Goal: Task Accomplishment & Management: Use online tool/utility

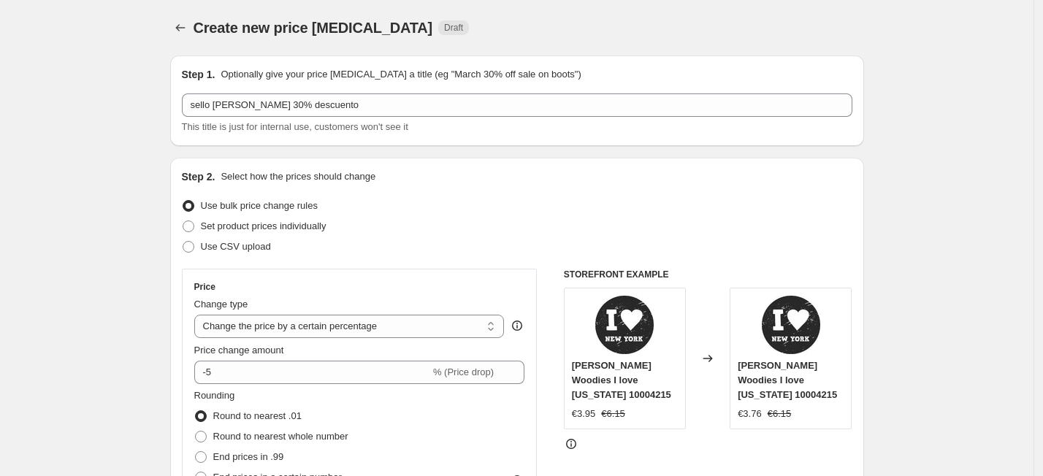
select select "percentage"
select select "no_change"
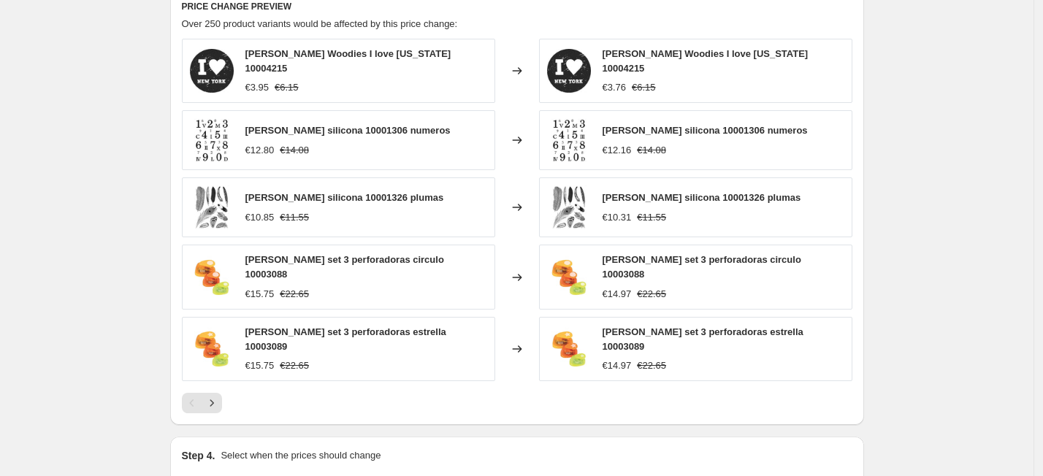
scroll to position [1005, 0]
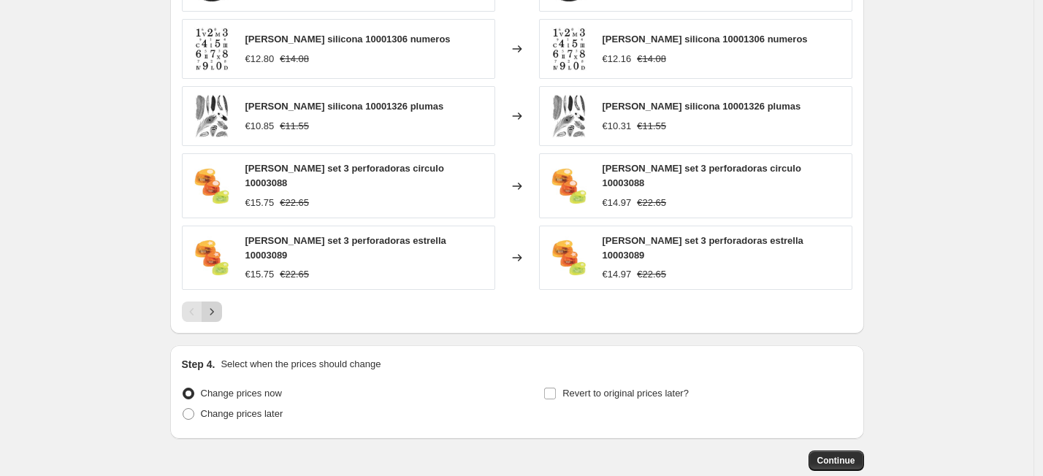
click at [222, 303] on button "Next" at bounding box center [212, 312] width 20 height 20
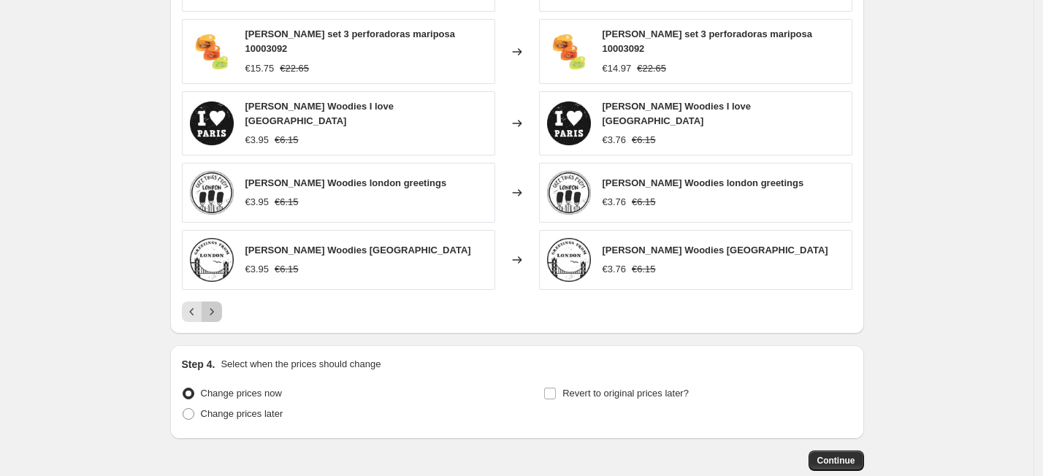
click at [217, 305] on icon "Next" at bounding box center [212, 312] width 15 height 15
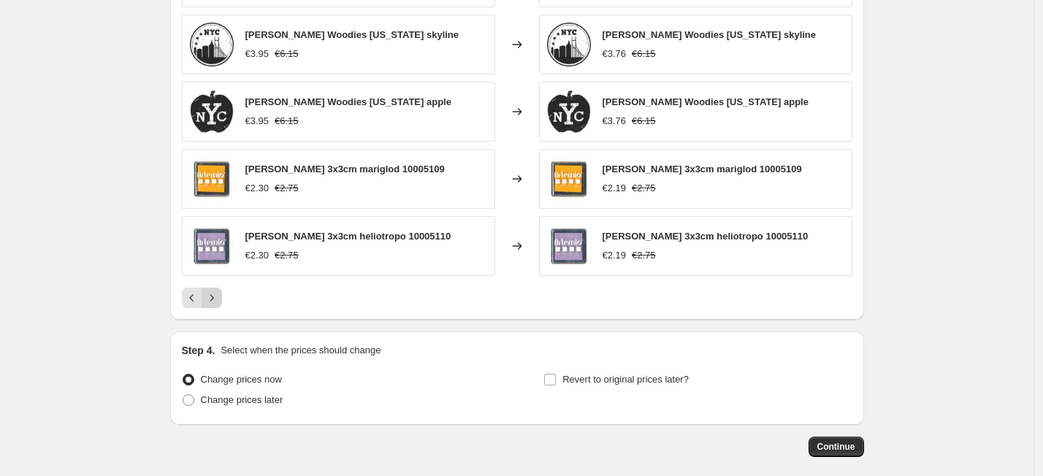
click at [218, 302] on icon "Next" at bounding box center [212, 298] width 15 height 15
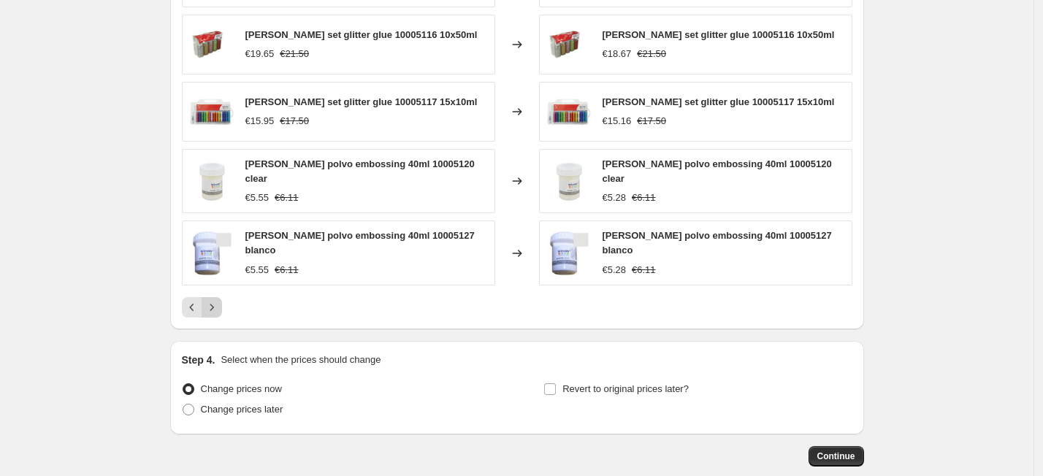
click at [219, 302] on icon "Next" at bounding box center [212, 307] width 15 height 15
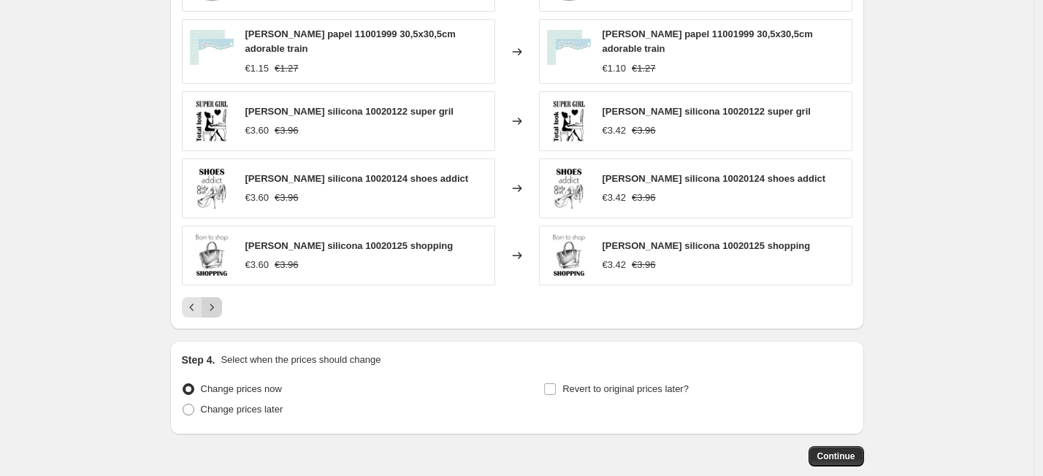
click at [219, 302] on icon "Next" at bounding box center [212, 307] width 15 height 15
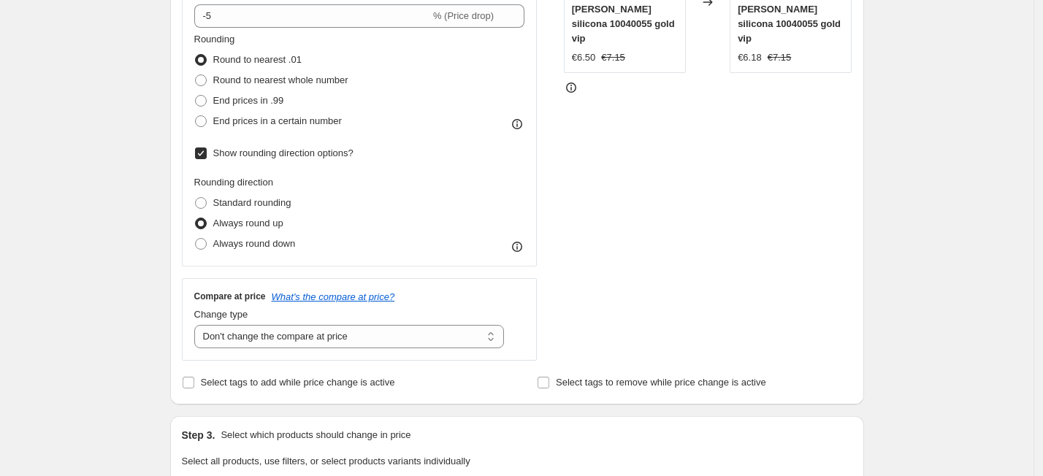
scroll to position [274, 0]
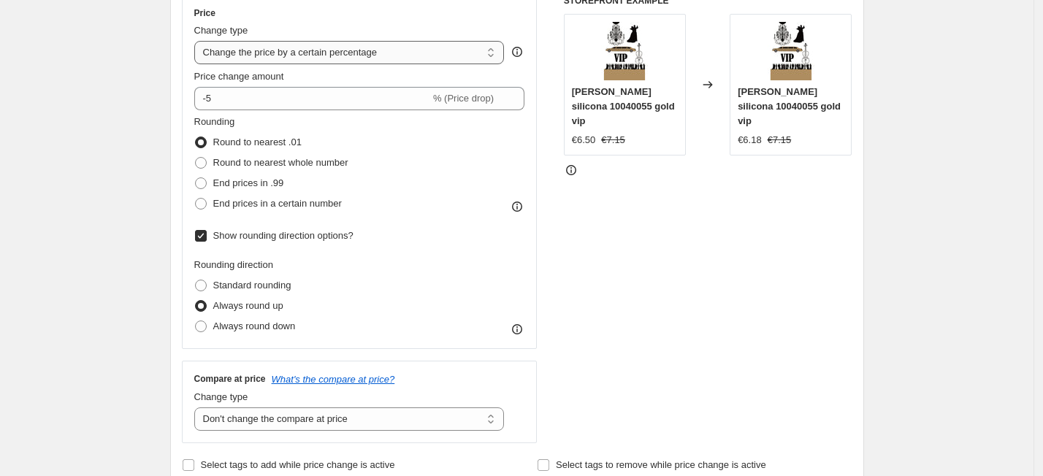
click at [495, 54] on select "Change the price to a certain amount Change the price by a certain amount Chang…" at bounding box center [349, 52] width 311 height 23
select select "pcap"
click at [198, 41] on select "Change the price to a certain amount Change the price by a certain amount Chang…" at bounding box center [349, 52] width 311 height 23
type input "-20"
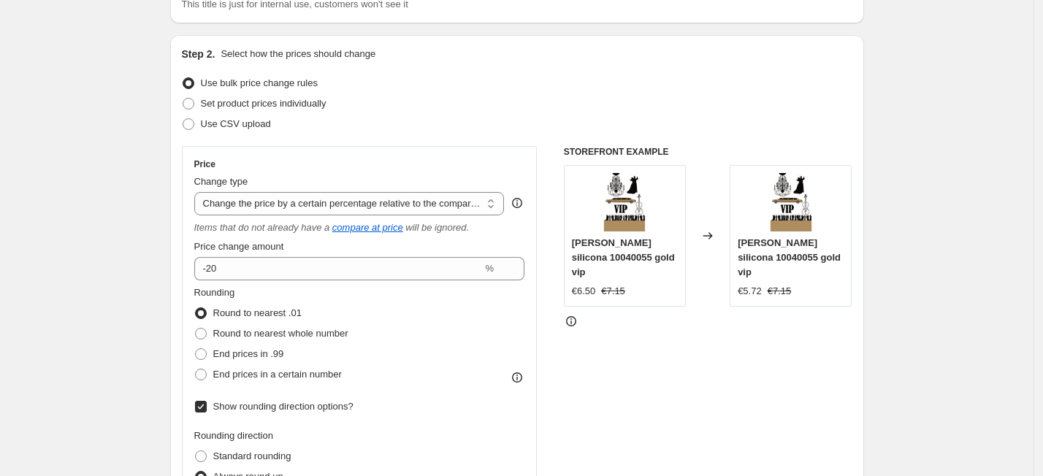
scroll to position [91, 0]
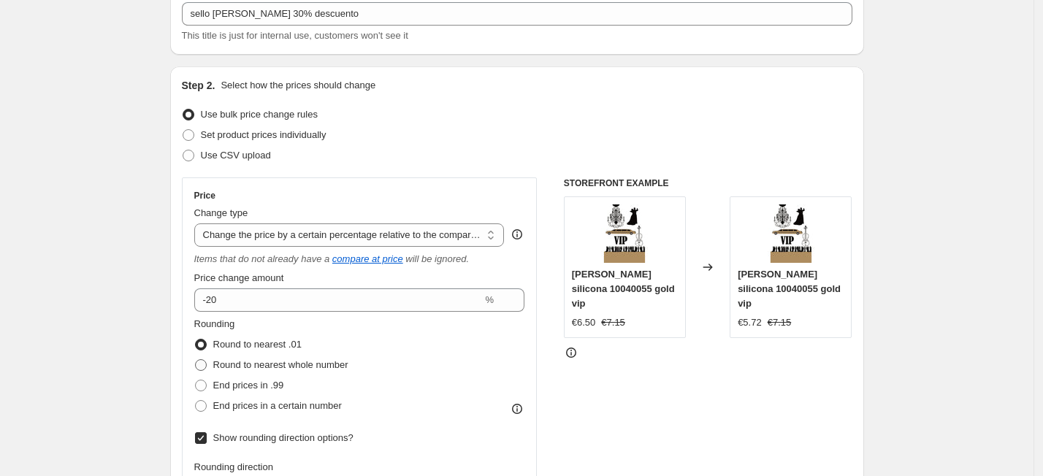
click at [206, 364] on span at bounding box center [201, 365] width 12 height 12
click at [196, 360] on input "Round to nearest whole number" at bounding box center [195, 359] width 1 height 1
radio input "true"
click at [205, 343] on span at bounding box center [201, 345] width 12 height 12
click at [196, 340] on input "Round to nearest .01" at bounding box center [195, 339] width 1 height 1
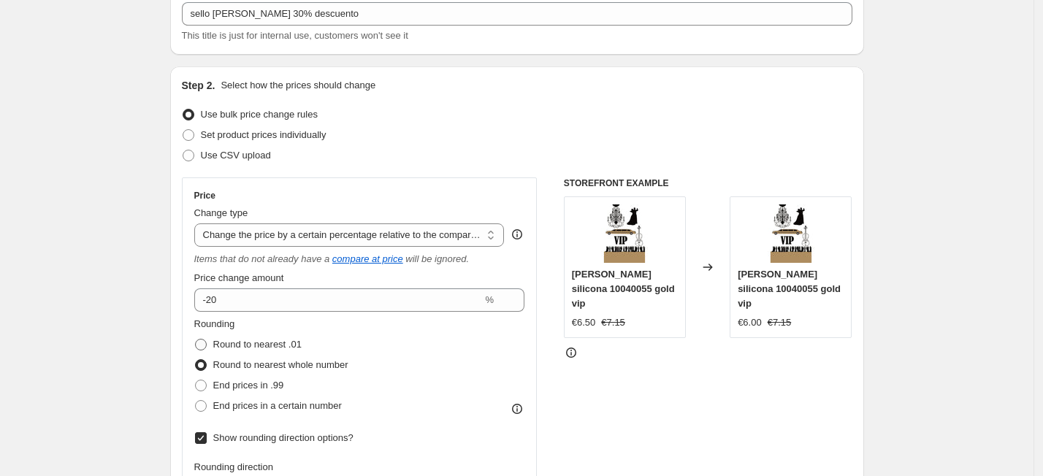
radio input "true"
click at [203, 403] on span at bounding box center [201, 406] width 12 height 12
click at [196, 401] on input "End prices in a certain number" at bounding box center [195, 400] width 1 height 1
radio input "true"
click at [500, 453] on span "Remove digit" at bounding box center [495, 456] width 56 height 15
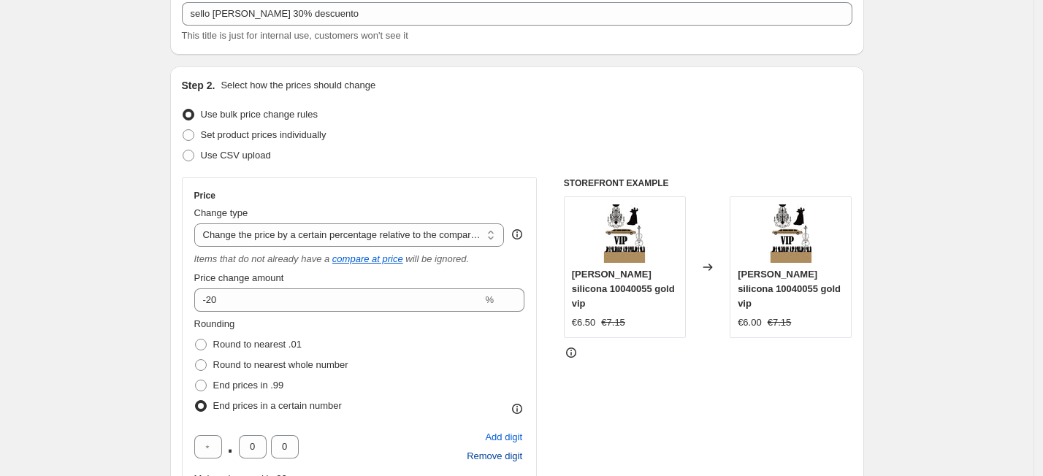
click at [500, 453] on span "Remove digit" at bounding box center [495, 456] width 56 height 15
click at [263, 444] on input "0" at bounding box center [253, 446] width 28 height 23
click at [205, 384] on span at bounding box center [201, 386] width 12 height 12
click at [196, 381] on input "End prices in .99" at bounding box center [195, 380] width 1 height 1
radio input "true"
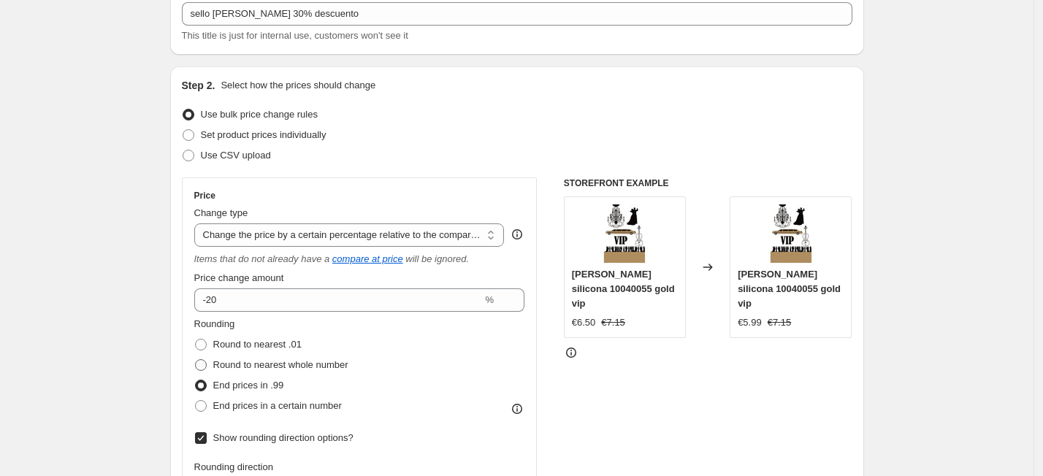
click at [207, 367] on span at bounding box center [201, 365] width 12 height 12
click at [196, 360] on input "Round to nearest whole number" at bounding box center [195, 359] width 1 height 1
radio input "true"
click at [207, 344] on span at bounding box center [201, 345] width 12 height 12
click at [196, 340] on input "Round to nearest .01" at bounding box center [195, 339] width 1 height 1
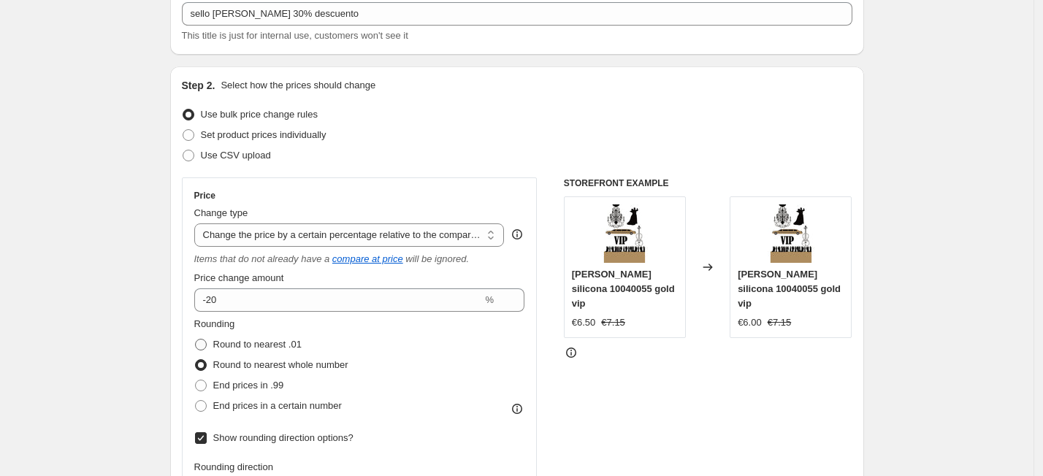
radio input "true"
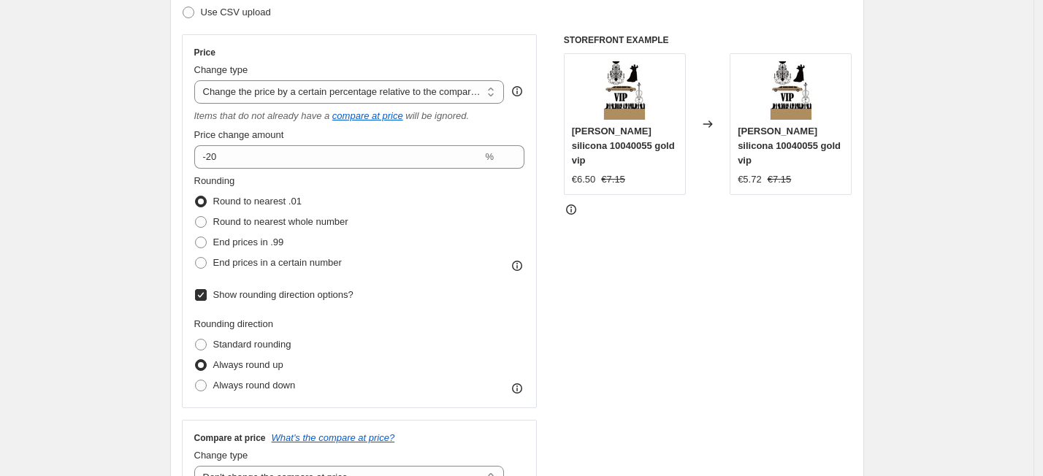
scroll to position [274, 0]
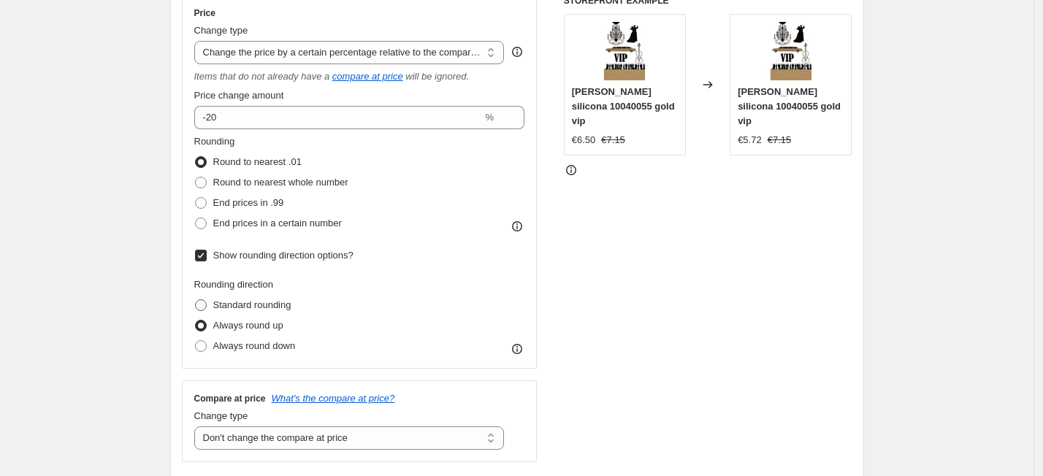
click at [205, 302] on span at bounding box center [201, 306] width 12 height 12
click at [196, 300] on input "Standard rounding" at bounding box center [195, 300] width 1 height 1
radio input "true"
click at [206, 220] on span at bounding box center [201, 224] width 12 height 12
click at [196, 218] on input "End prices in a certain number" at bounding box center [195, 218] width 1 height 1
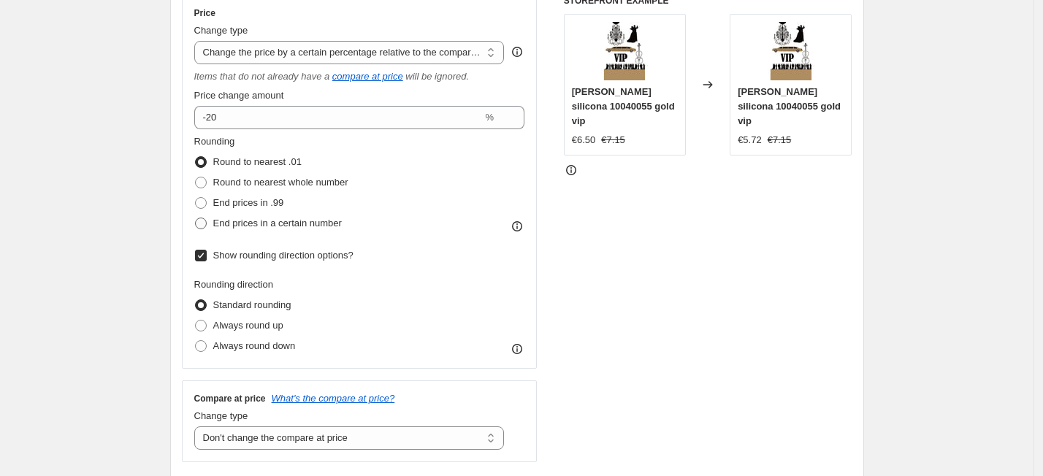
radio input "true"
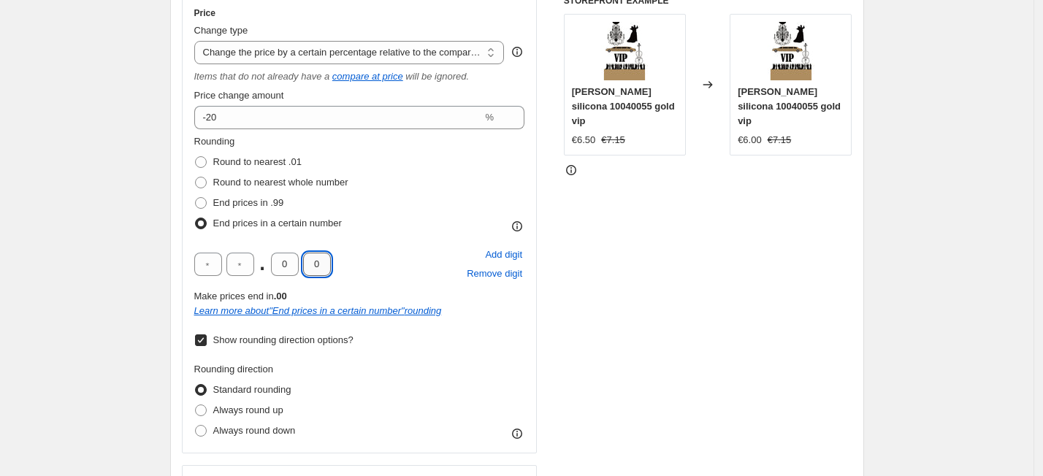
click at [315, 269] on input "0" at bounding box center [317, 264] width 28 height 23
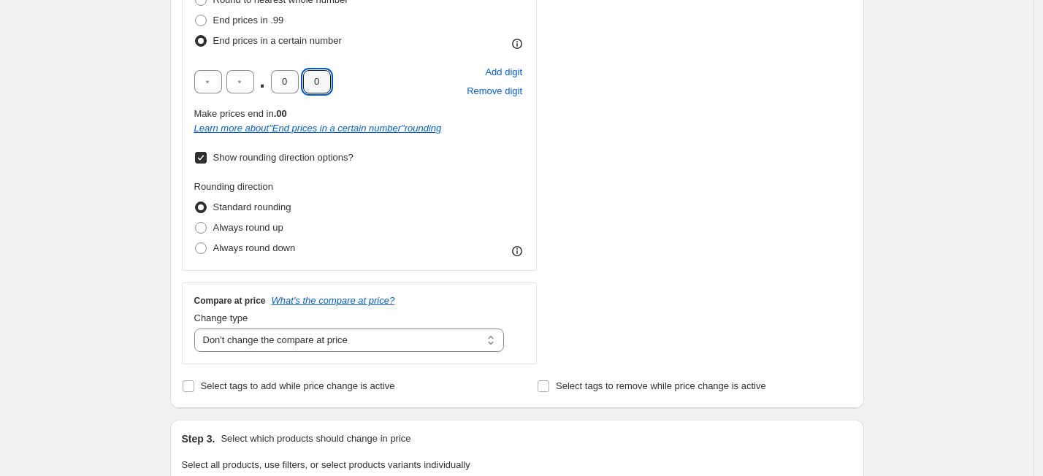
scroll to position [365, 0]
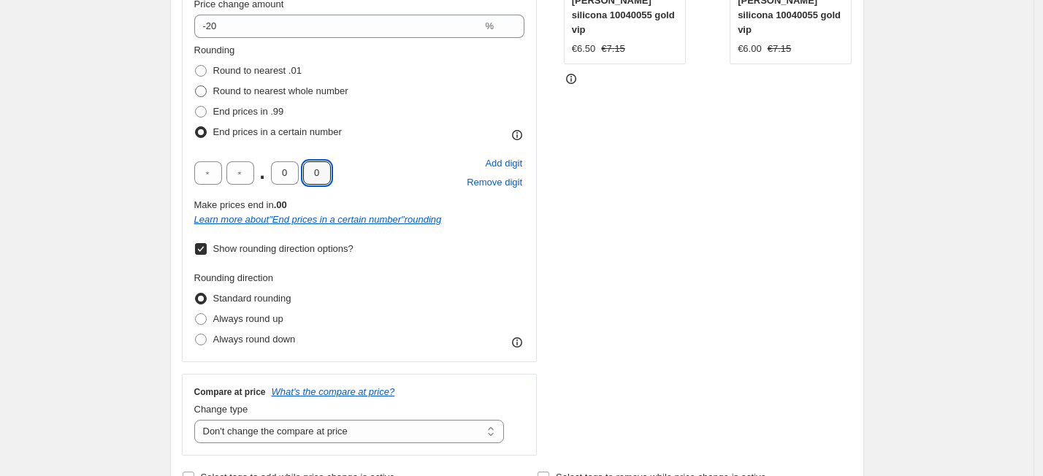
click at [207, 94] on span at bounding box center [201, 91] width 12 height 12
click at [196, 86] on input "Round to nearest whole number" at bounding box center [195, 85] width 1 height 1
radio input "true"
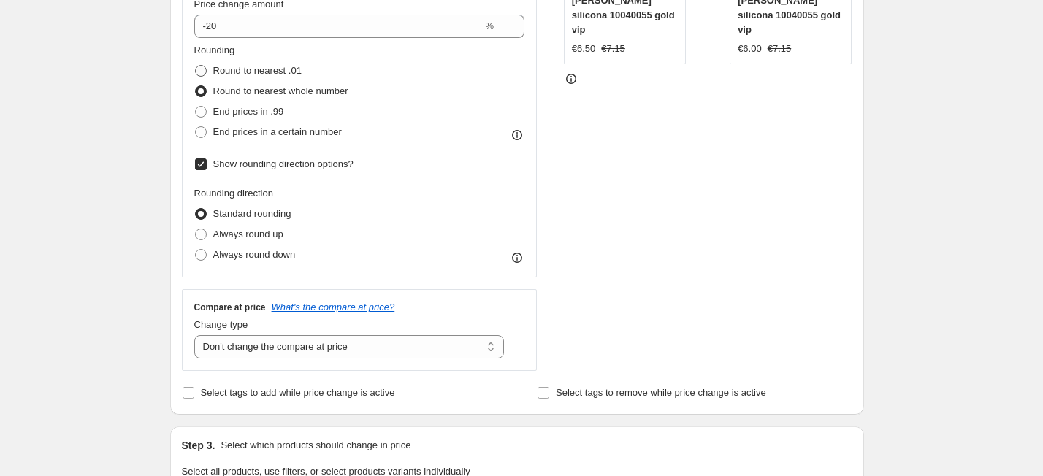
click at [202, 70] on span at bounding box center [201, 71] width 12 height 12
click at [196, 66] on input "Round to nearest .01" at bounding box center [195, 65] width 1 height 1
radio input "true"
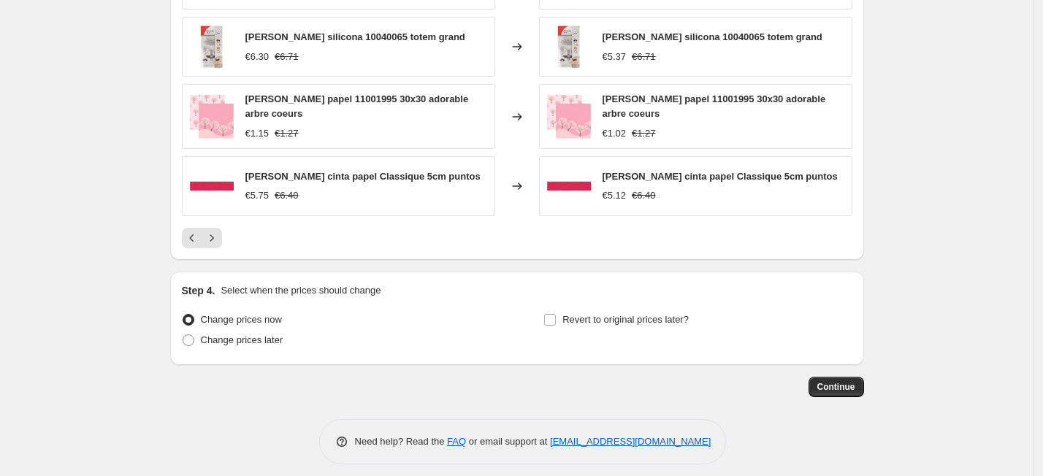
scroll to position [1096, 0]
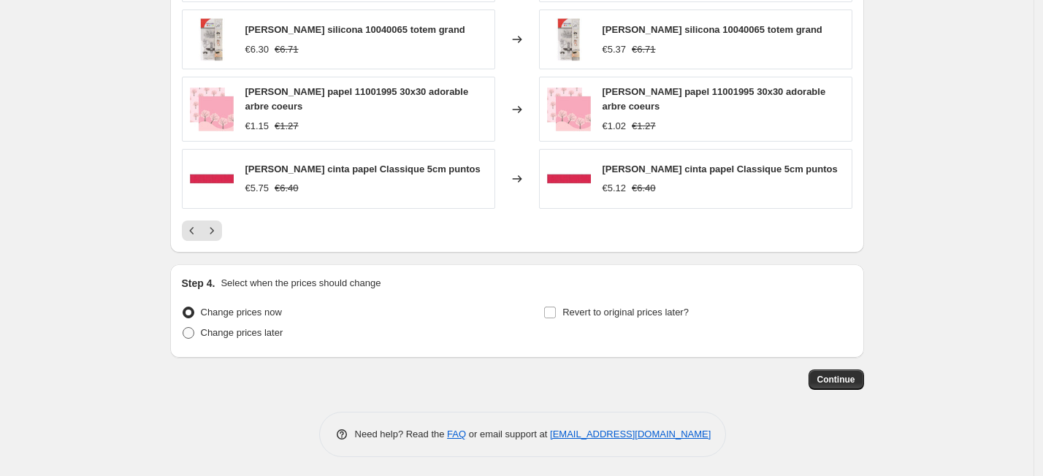
click at [194, 329] on span at bounding box center [189, 333] width 12 height 12
click at [183, 328] on input "Change prices later" at bounding box center [183, 327] width 1 height 1
radio input "true"
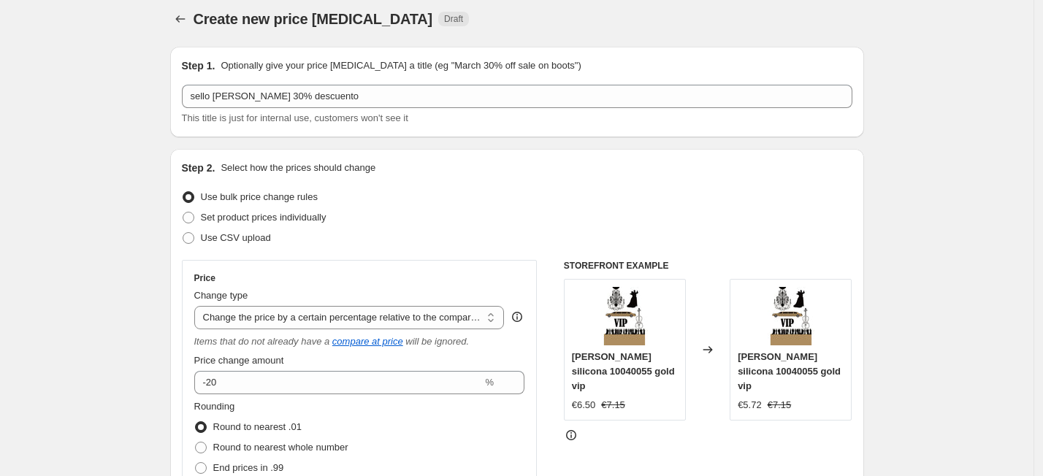
scroll to position [0, 0]
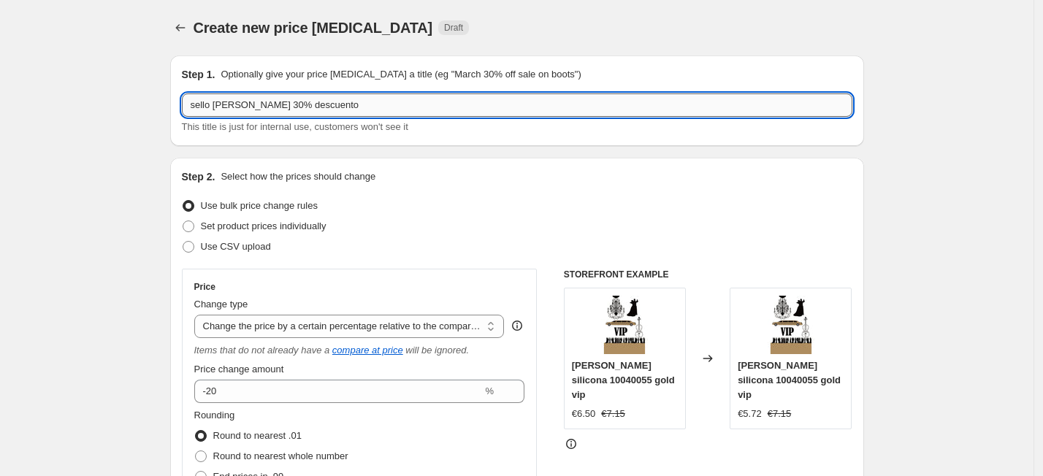
click at [400, 99] on input "sello [PERSON_NAME] 30% descuento" at bounding box center [517, 105] width 671 height 23
type input "s"
type input "m"
type input "a"
type input "madera"
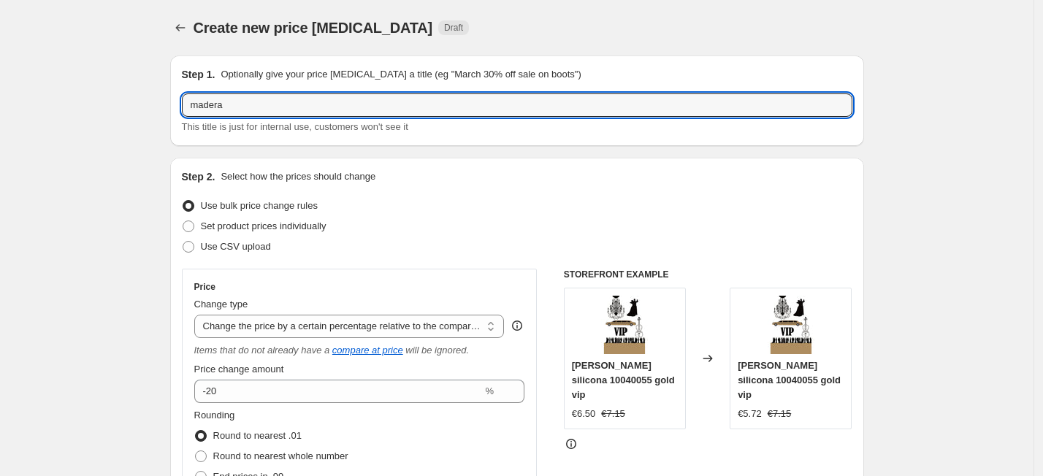
click at [422, 245] on div "Use CSV upload" at bounding box center [517, 247] width 671 height 20
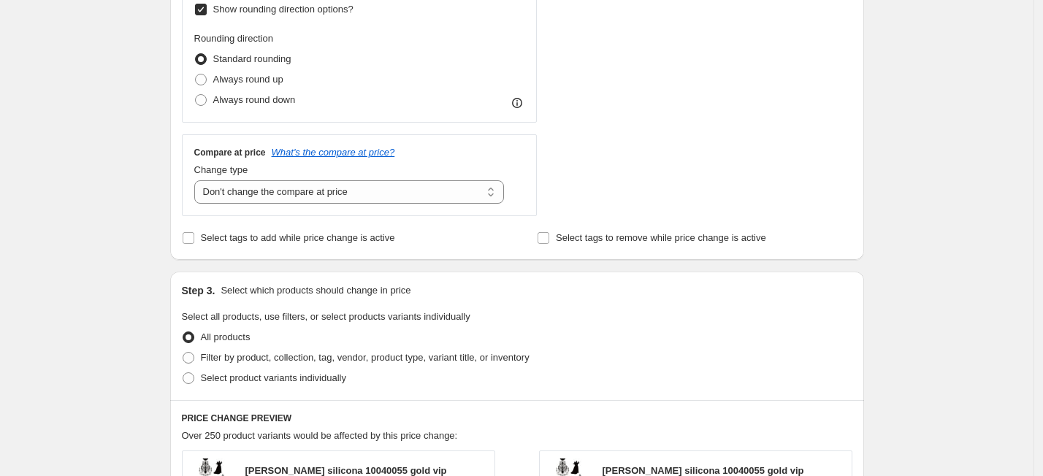
scroll to position [548, 0]
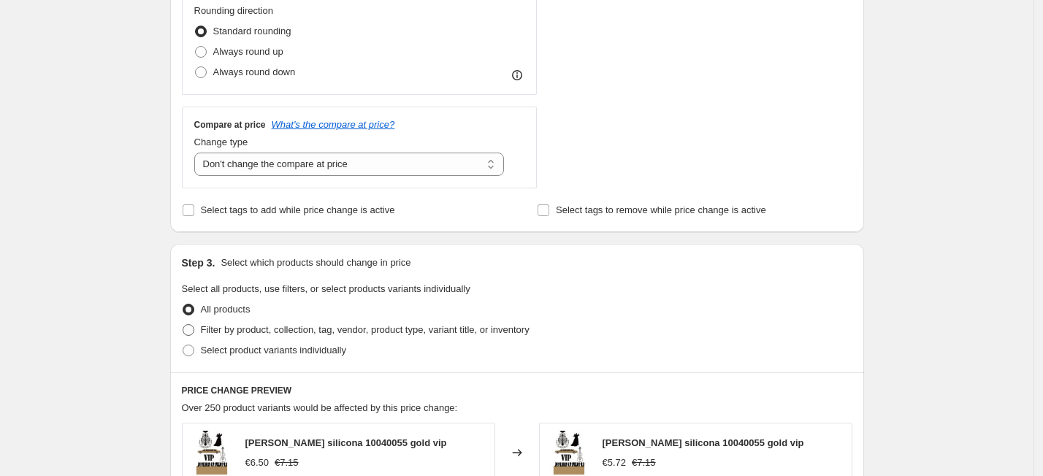
click at [192, 332] on span at bounding box center [189, 330] width 12 height 12
click at [183, 325] on input "Filter by product, collection, tag, vendor, product type, variant title, or inv…" at bounding box center [183, 324] width 1 height 1
radio input "true"
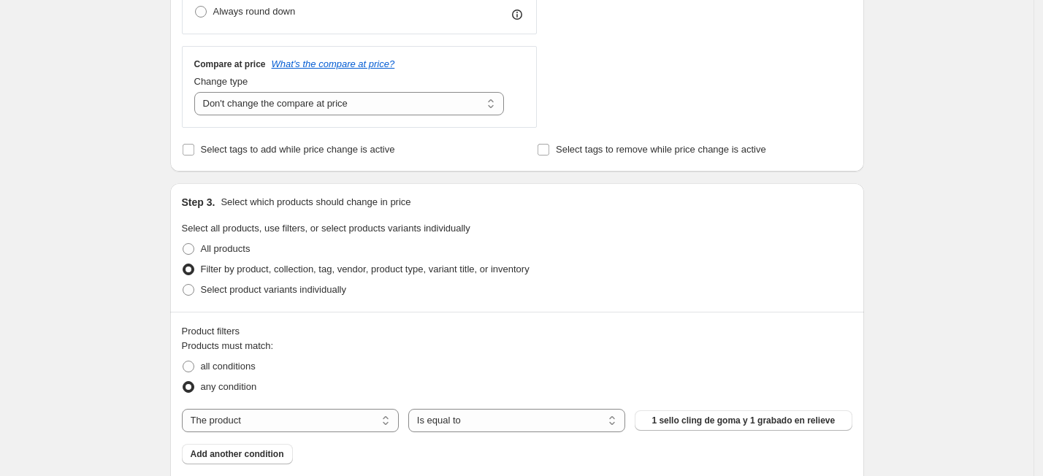
scroll to position [639, 0]
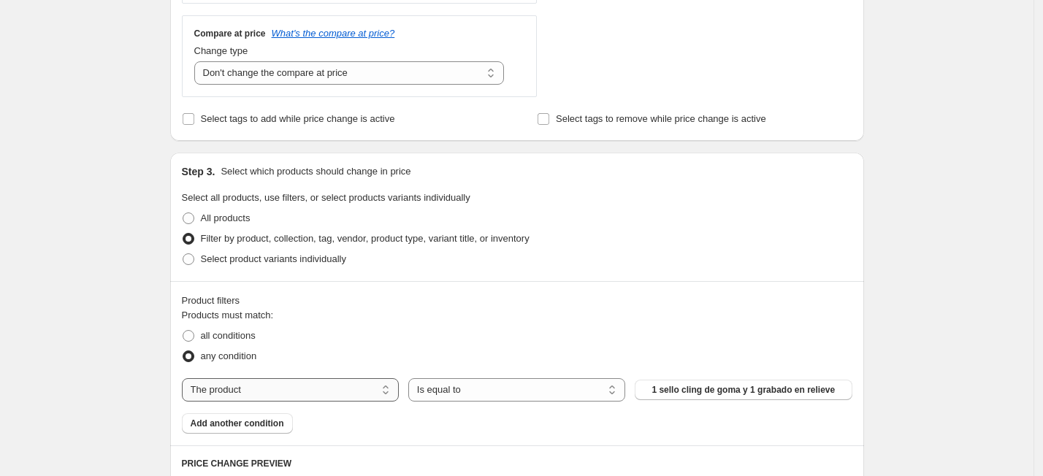
click at [392, 394] on select "The product The product's collection The product's tag The product's vendor The…" at bounding box center [290, 389] width 217 height 23
select select "collection"
click at [616, 386] on select "Is equal to Is not equal to" at bounding box center [516, 389] width 217 height 23
click at [710, 391] on button "Arte Floral" at bounding box center [743, 390] width 217 height 20
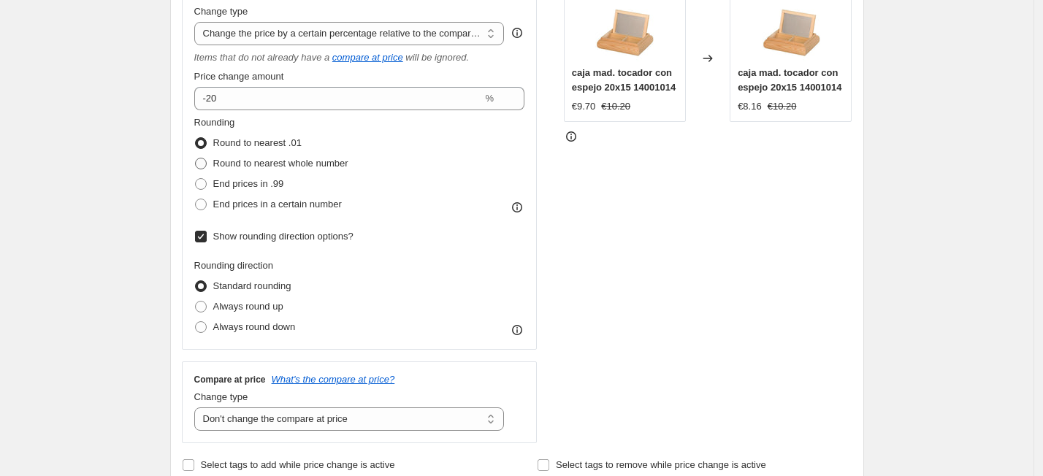
scroll to position [183, 0]
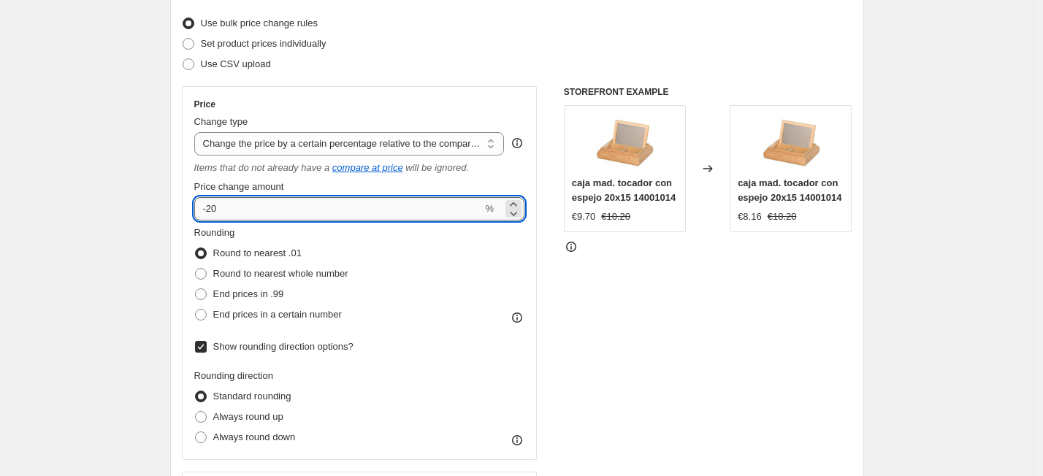
click at [232, 205] on input "-20" at bounding box center [338, 208] width 289 height 23
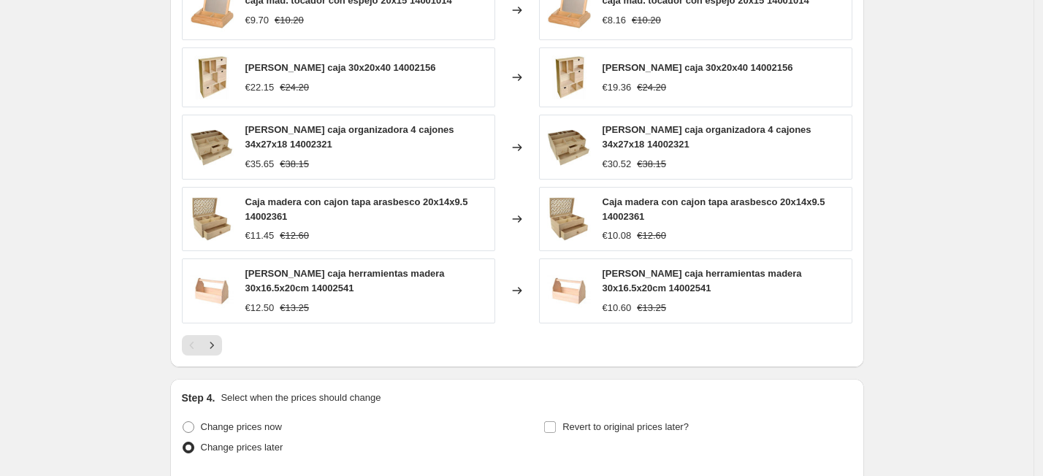
scroll to position [1187, 0]
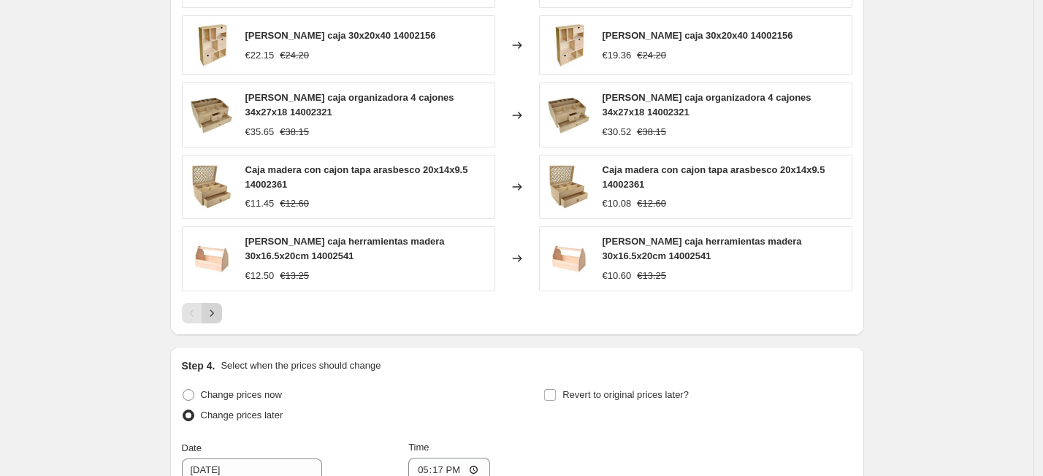
click at [219, 318] on icon "Next" at bounding box center [212, 313] width 15 height 15
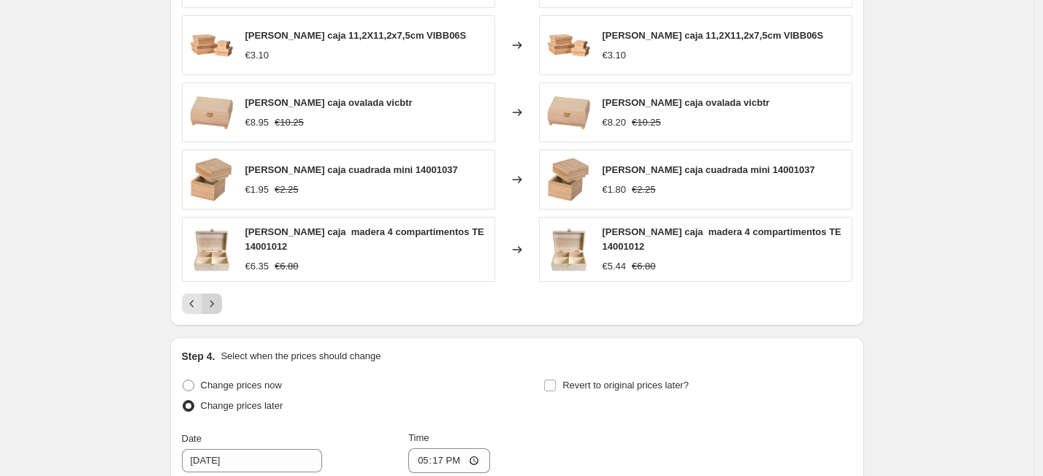
click at [219, 307] on icon "Next" at bounding box center [212, 304] width 15 height 15
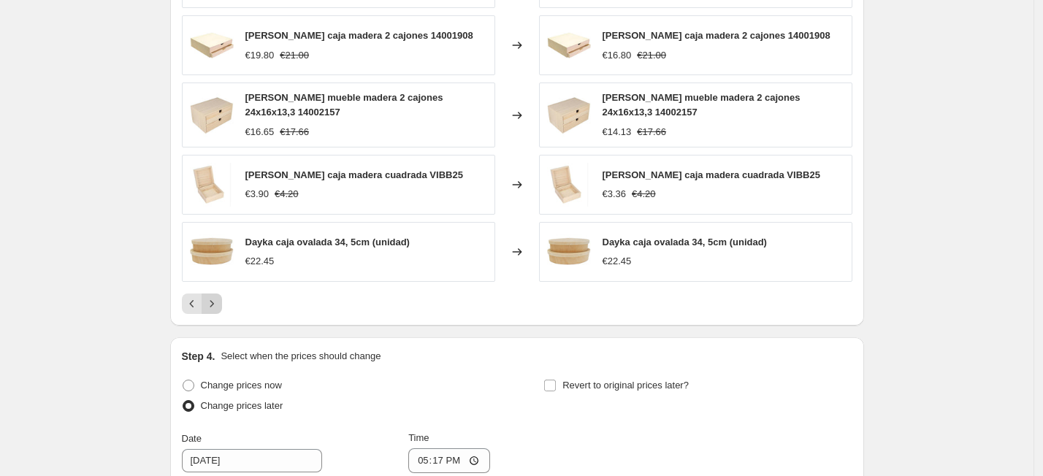
click at [219, 308] on icon "Next" at bounding box center [212, 304] width 15 height 15
